Goal: Transaction & Acquisition: Purchase product/service

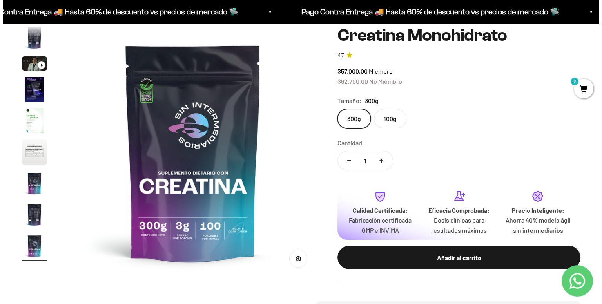
scroll to position [71, 0]
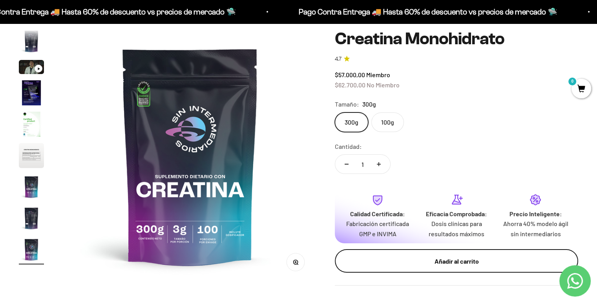
click at [418, 259] on div "Añadir al carrito" at bounding box center [456, 262] width 212 height 10
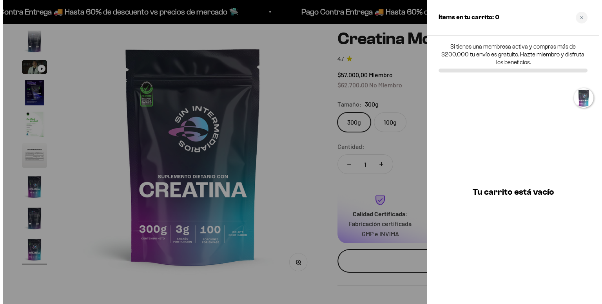
scroll to position [0, 2126]
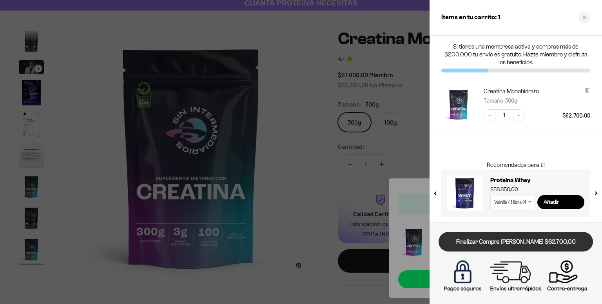
click at [490, 244] on link "Finalizar Compra [PERSON_NAME] $62.700,00" at bounding box center [516, 242] width 155 height 20
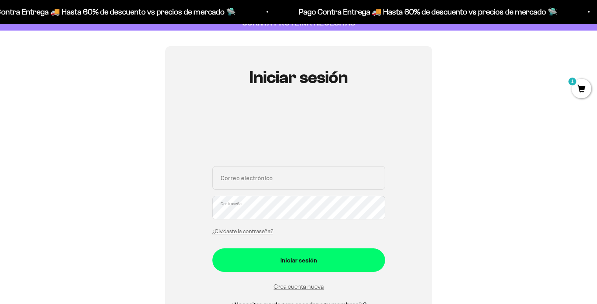
scroll to position [56, 0]
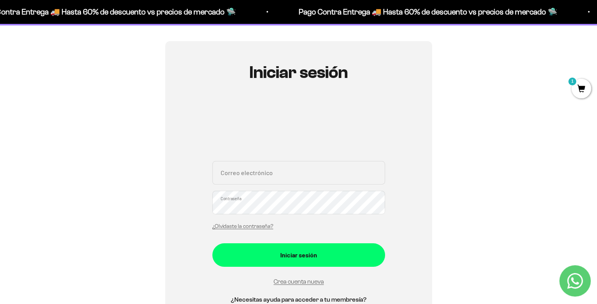
click at [278, 176] on input "Correo electrónico" at bounding box center [298, 173] width 173 height 24
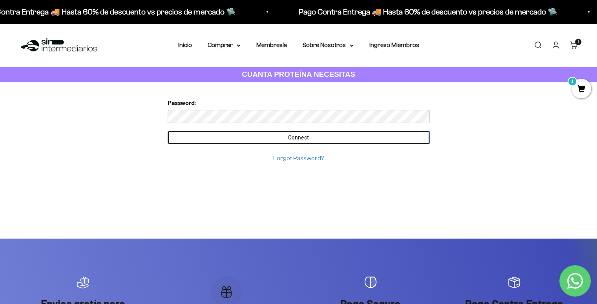
click at [290, 136] on input "Connect" at bounding box center [298, 137] width 262 height 13
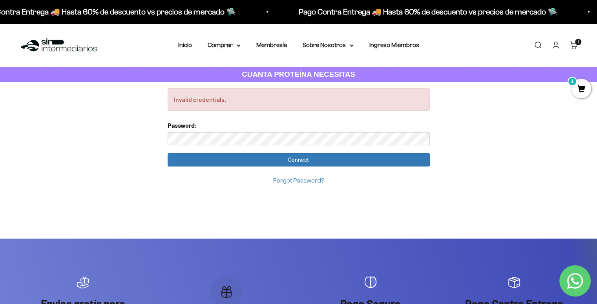
click at [576, 91] on span "1" at bounding box center [581, 89] width 20 height 20
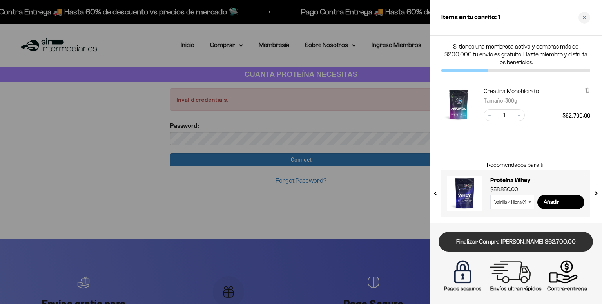
click at [529, 243] on link "Finalizar Compra [PERSON_NAME] $62.700,00" at bounding box center [516, 242] width 155 height 20
